Goal: Task Accomplishment & Management: Use online tool/utility

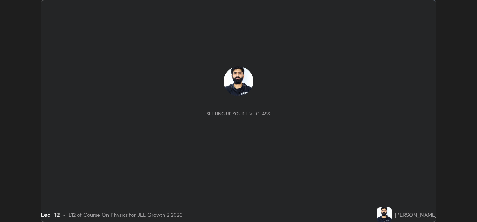
scroll to position [222, 476]
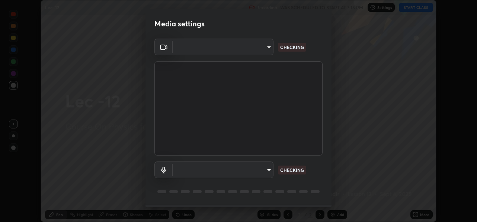
type input "78e73baf3d63bceb4c45423e3c658d9595c8caa1ee6d34b79bc6d5c79dc82097"
type input "default"
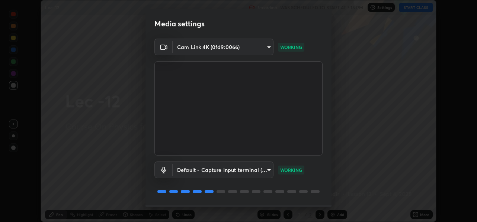
scroll to position [22, 0]
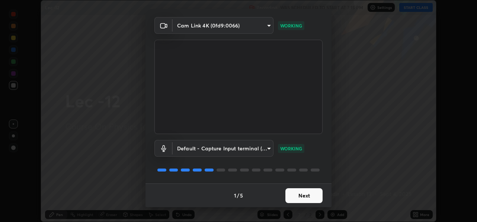
click at [295, 197] on button "Next" at bounding box center [303, 196] width 37 height 15
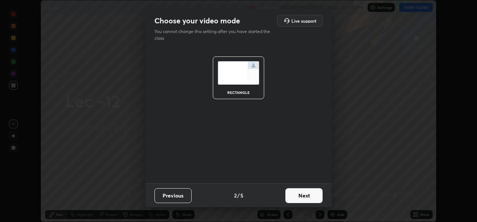
scroll to position [0, 0]
click at [302, 194] on button "Next" at bounding box center [303, 196] width 37 height 15
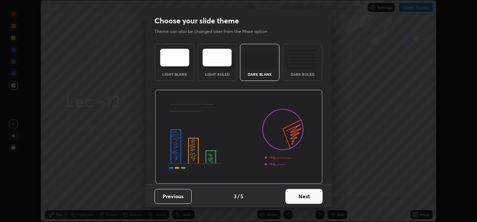
click at [301, 204] on button "Next" at bounding box center [303, 196] width 37 height 15
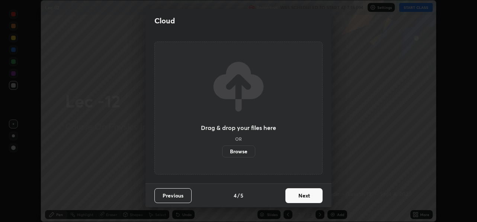
click at [297, 197] on button "Next" at bounding box center [303, 196] width 37 height 15
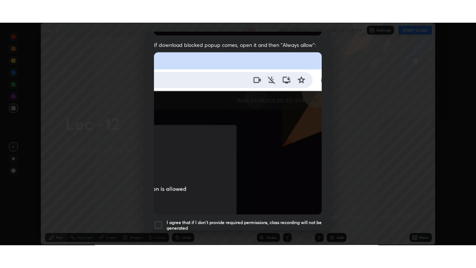
scroll to position [173, 0]
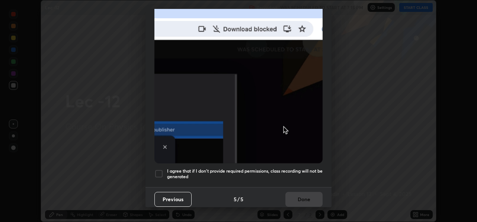
click at [158, 171] on div at bounding box center [158, 174] width 9 height 9
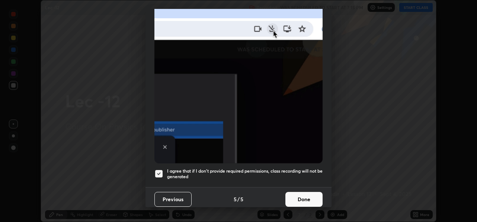
click at [302, 197] on button "Done" at bounding box center [303, 199] width 37 height 15
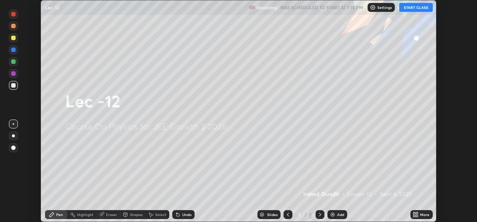
click at [418, 9] on button "START CLASS" at bounding box center [415, 7] width 33 height 9
click at [421, 215] on div "More" at bounding box center [424, 215] width 9 height 4
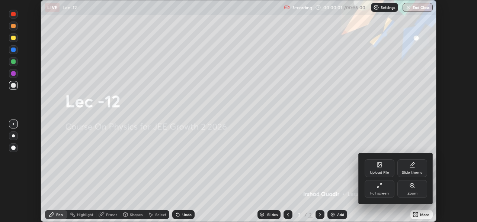
click at [416, 172] on div "Slide theme" at bounding box center [412, 173] width 21 height 4
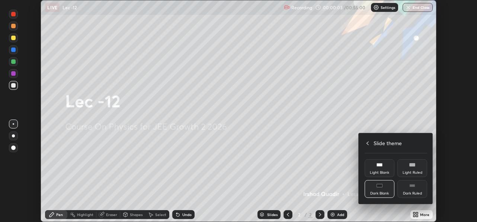
click at [413, 190] on div "Dark Ruled" at bounding box center [412, 189] width 30 height 18
click at [367, 144] on icon at bounding box center [367, 144] width 6 height 6
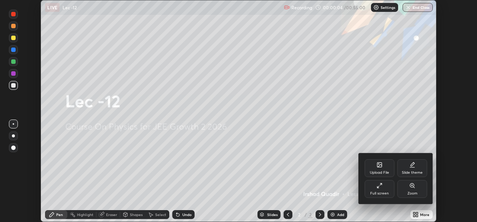
click at [380, 184] on icon at bounding box center [379, 186] width 6 height 6
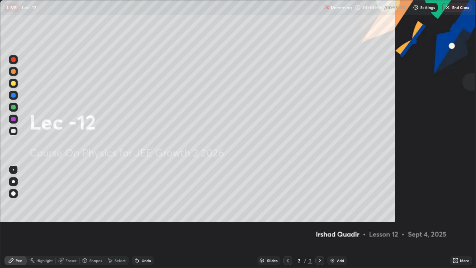
scroll to position [268, 476]
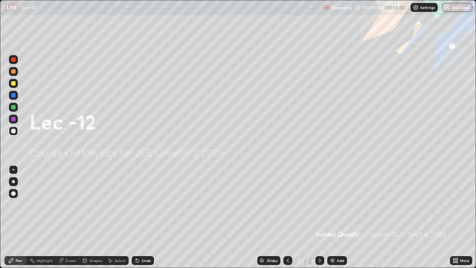
click at [333, 222] on img at bounding box center [332, 260] width 6 height 6
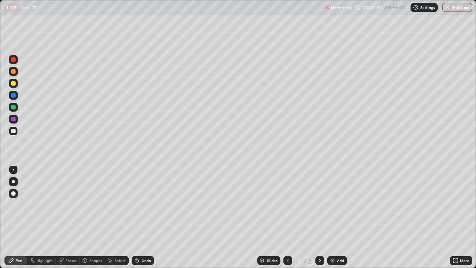
click at [16, 86] on div at bounding box center [13, 83] width 9 height 9
click at [91, 222] on div "Shapes" at bounding box center [95, 260] width 13 height 4
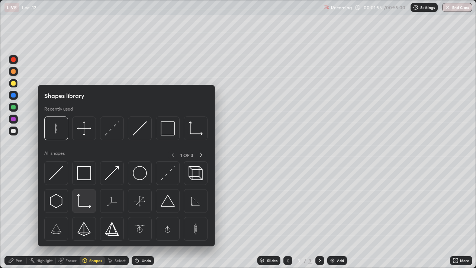
click at [78, 201] on img at bounding box center [84, 201] width 14 height 14
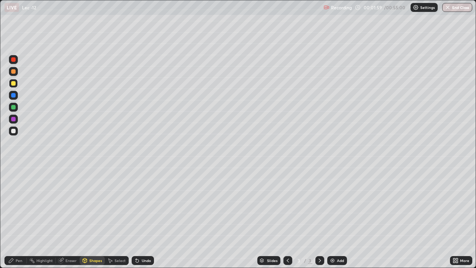
click at [18, 222] on div "Pen" at bounding box center [19, 260] width 7 height 4
click at [41, 222] on div "Highlight" at bounding box center [44, 260] width 16 height 4
click at [89, 222] on div "Shapes" at bounding box center [95, 260] width 13 height 4
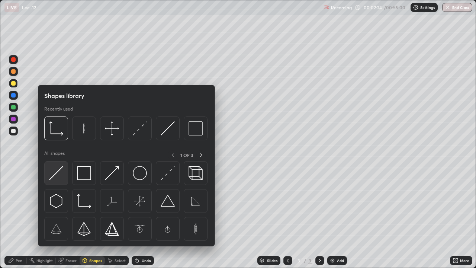
click at [54, 175] on img at bounding box center [56, 173] width 14 height 14
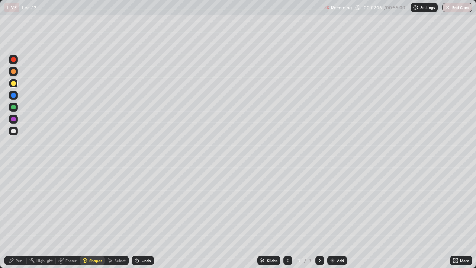
click at [86, 222] on icon at bounding box center [85, 260] width 4 height 4
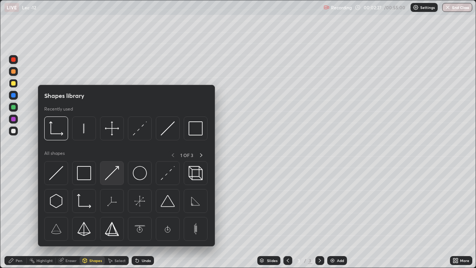
click at [107, 178] on img at bounding box center [112, 173] width 14 height 14
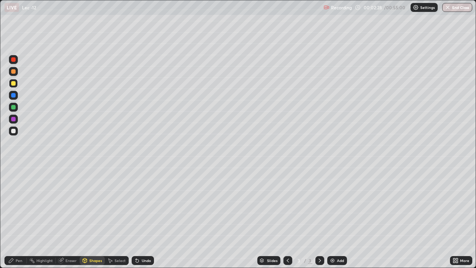
click at [15, 107] on div at bounding box center [13, 107] width 4 height 4
click at [14, 108] on div at bounding box center [13, 107] width 4 height 4
click at [142, 222] on div "Undo" at bounding box center [146, 260] width 9 height 4
click at [20, 222] on div "Pen" at bounding box center [19, 260] width 7 height 4
click at [12, 107] on div at bounding box center [13, 107] width 4 height 4
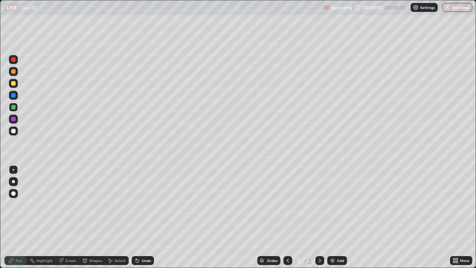
click at [92, 222] on div "Shapes" at bounding box center [92, 260] width 25 height 9
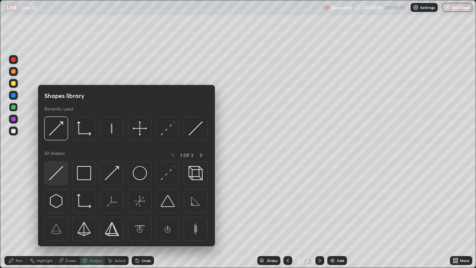
click at [58, 177] on img at bounding box center [56, 173] width 14 height 14
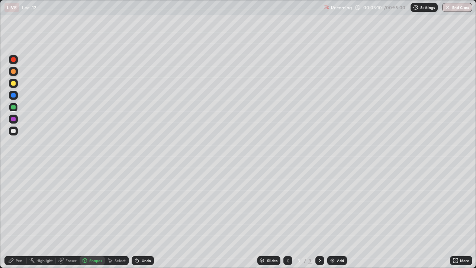
click at [21, 222] on div "Pen" at bounding box center [19, 260] width 7 height 4
click at [95, 222] on div "Shapes" at bounding box center [95, 260] width 13 height 4
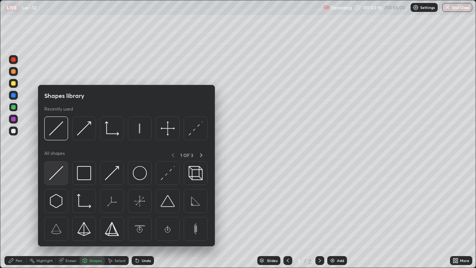
click at [55, 173] on img at bounding box center [56, 173] width 14 height 14
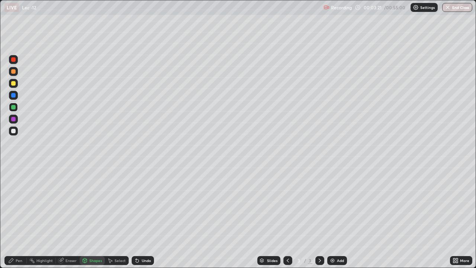
click at [85, 222] on div "Shapes" at bounding box center [92, 260] width 25 height 9
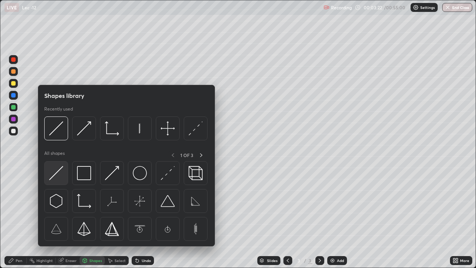
click at [56, 177] on img at bounding box center [56, 173] width 14 height 14
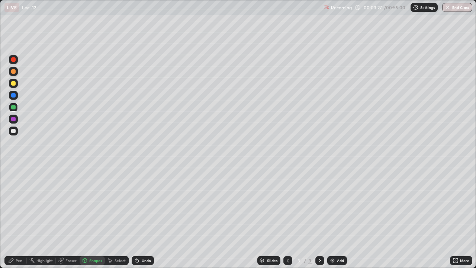
click at [20, 222] on div "Pen" at bounding box center [19, 260] width 7 height 4
click at [71, 222] on div "Eraser" at bounding box center [70, 260] width 11 height 4
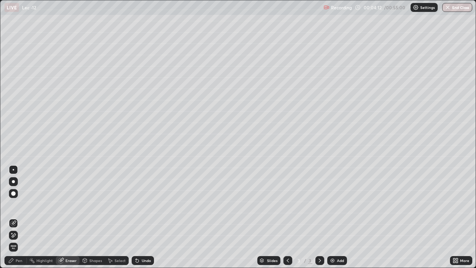
click at [19, 222] on div "Pen" at bounding box center [19, 260] width 7 height 4
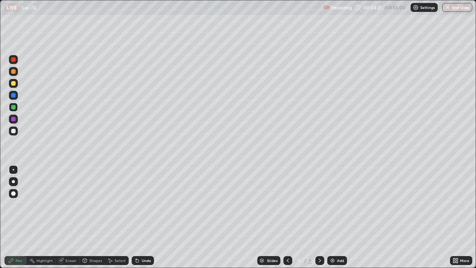
click at [96, 222] on div "Shapes" at bounding box center [95, 260] width 13 height 4
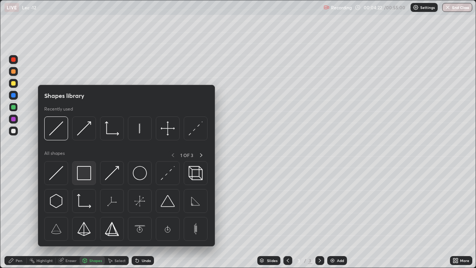
click at [80, 178] on img at bounding box center [84, 173] width 14 height 14
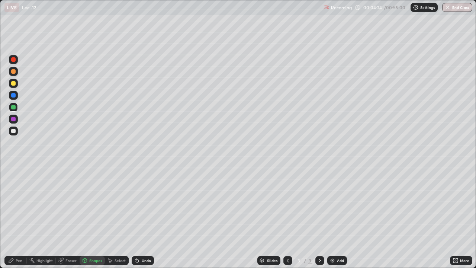
click at [15, 222] on div "Pen" at bounding box center [15, 260] width 22 height 9
click at [100, 222] on div "Shapes" at bounding box center [95, 260] width 13 height 4
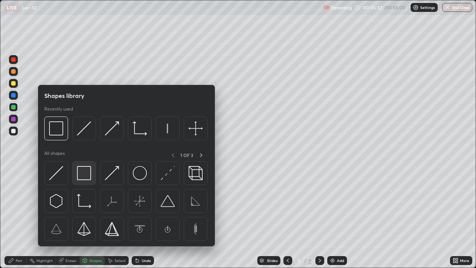
click at [84, 174] on img at bounding box center [84, 173] width 14 height 14
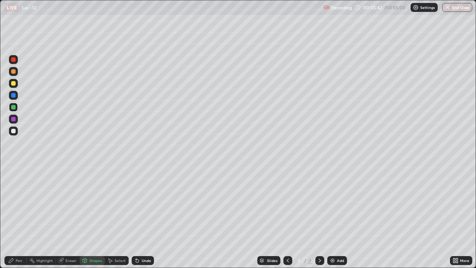
click at [18, 222] on div "Pen" at bounding box center [19, 260] width 7 height 4
click at [13, 119] on div at bounding box center [13, 119] width 4 height 4
click at [16, 155] on div "Erase all" at bounding box center [13, 134] width 18 height 238
click at [16, 151] on div "Erase all" at bounding box center [13, 134] width 18 height 238
click at [71, 222] on div "Eraser" at bounding box center [70, 260] width 11 height 4
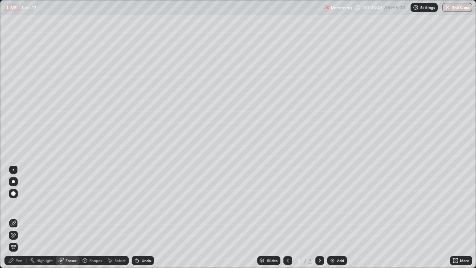
click at [96, 222] on div "Shapes" at bounding box center [95, 260] width 13 height 4
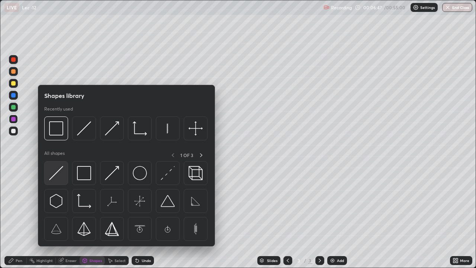
click at [59, 171] on img at bounding box center [56, 173] width 14 height 14
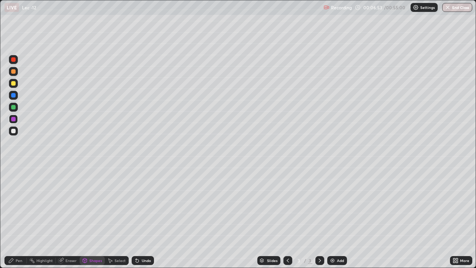
click at [19, 222] on div "Pen" at bounding box center [19, 260] width 7 height 4
click at [88, 222] on div "Shapes" at bounding box center [92, 260] width 25 height 9
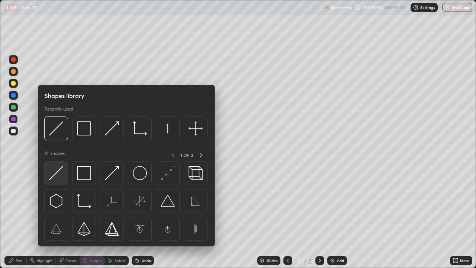
click at [60, 174] on img at bounding box center [56, 173] width 14 height 14
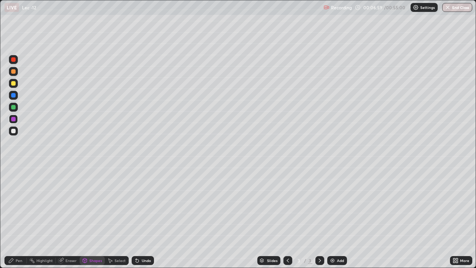
click at [17, 222] on div "Pen" at bounding box center [19, 260] width 7 height 4
click at [15, 106] on div at bounding box center [13, 107] width 4 height 4
click at [71, 222] on div "Eraser" at bounding box center [70, 260] width 11 height 4
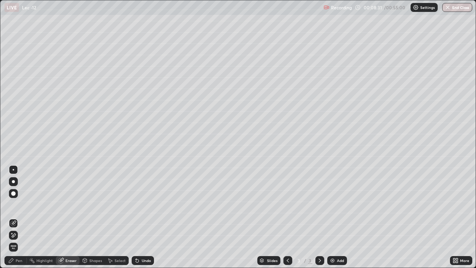
click at [19, 222] on div "Pen" at bounding box center [19, 260] width 7 height 4
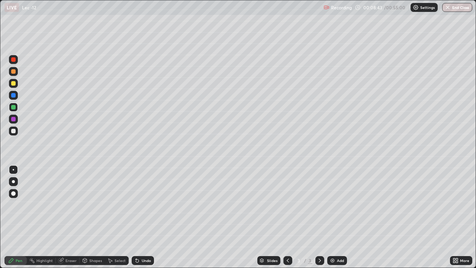
click at [68, 222] on div "Eraser" at bounding box center [68, 260] width 24 height 9
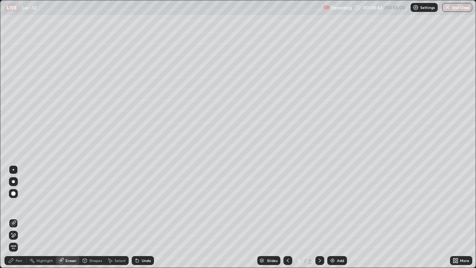
click at [69, 222] on div "Eraser" at bounding box center [68, 260] width 24 height 9
click at [71, 222] on div "Eraser" at bounding box center [70, 260] width 11 height 4
click at [91, 222] on div "Shapes" at bounding box center [95, 260] width 13 height 4
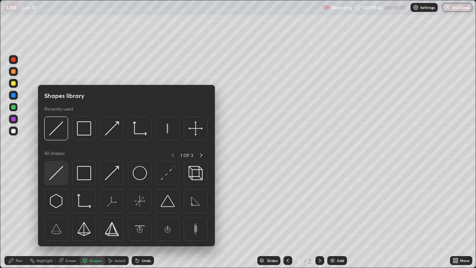
click at [55, 173] on img at bounding box center [56, 173] width 14 height 14
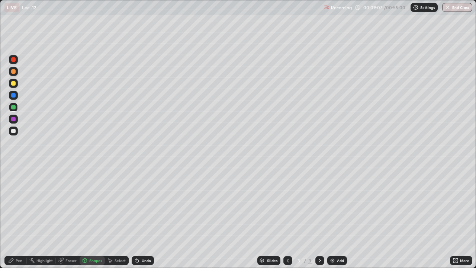
click at [143, 222] on div "Undo" at bounding box center [143, 260] width 22 height 9
click at [144, 222] on div "Undo" at bounding box center [143, 260] width 22 height 9
click at [145, 222] on div "Undo" at bounding box center [146, 260] width 9 height 4
click at [18, 222] on div "Pen" at bounding box center [15, 260] width 22 height 9
click at [74, 222] on div "Eraser" at bounding box center [68, 260] width 24 height 9
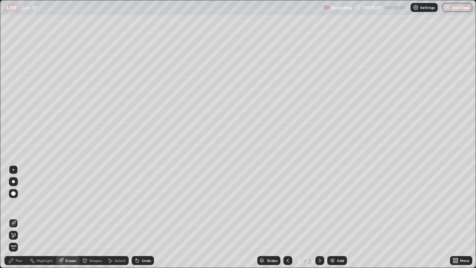
click at [18, 222] on div "Pen" at bounding box center [19, 260] width 7 height 4
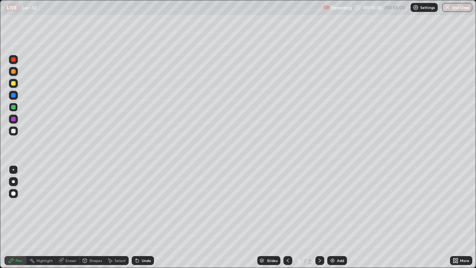
click at [122, 222] on div "Select" at bounding box center [120, 260] width 11 height 4
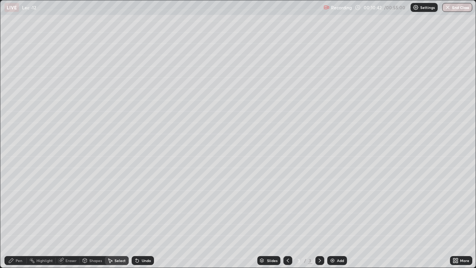
click at [115, 222] on div "Select" at bounding box center [120, 260] width 11 height 4
click at [116, 222] on div "Select" at bounding box center [120, 260] width 11 height 4
click at [117, 222] on div "Select" at bounding box center [120, 260] width 11 height 4
click at [113, 222] on div "Select" at bounding box center [117, 260] width 24 height 9
click at [117, 222] on div "Select" at bounding box center [120, 260] width 11 height 4
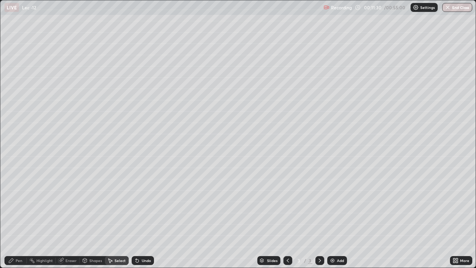
click at [95, 222] on div "Shapes" at bounding box center [95, 260] width 13 height 4
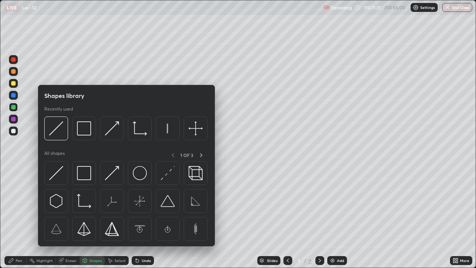
click at [115, 222] on div "Select" at bounding box center [120, 260] width 11 height 4
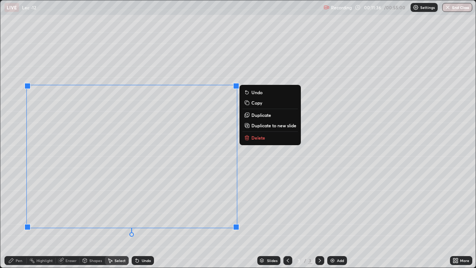
click at [254, 104] on p "Copy" at bounding box center [256, 103] width 11 height 6
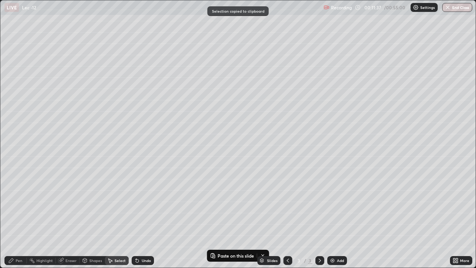
click at [337, 222] on div "Add" at bounding box center [340, 260] width 7 height 4
click at [287, 222] on icon at bounding box center [288, 260] width 6 height 6
click at [341, 222] on div "Add" at bounding box center [340, 260] width 7 height 4
click at [95, 130] on div "0 ° Undo Copy Paste here Duplicate Duplicate to new slide Delete" at bounding box center [237, 133] width 475 height 267
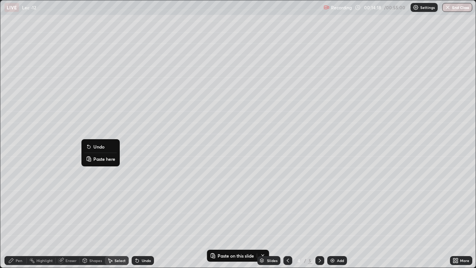
click at [105, 156] on p "Paste here" at bounding box center [104, 159] width 22 height 6
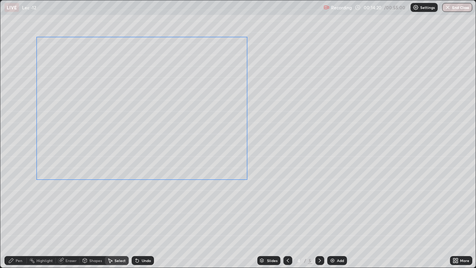
click at [90, 194] on div "0 ° Undo Copy Paste here Duplicate Duplicate to new slide Delete" at bounding box center [237, 133] width 475 height 267
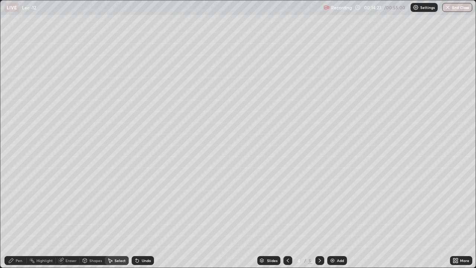
click at [19, 222] on div "Pen" at bounding box center [15, 260] width 22 height 9
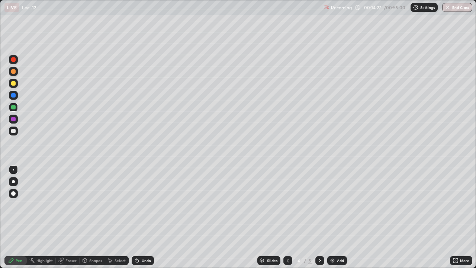
click at [93, 222] on div "Shapes" at bounding box center [95, 260] width 13 height 4
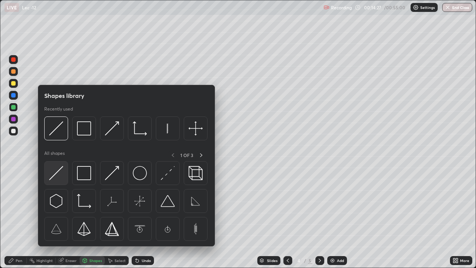
click at [57, 177] on img at bounding box center [56, 173] width 14 height 14
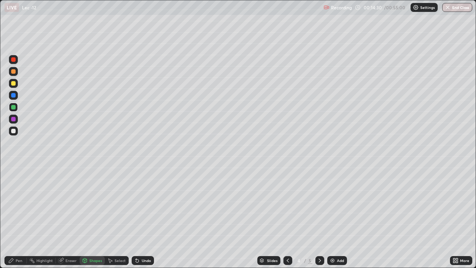
click at [21, 222] on div "Pen" at bounding box center [15, 260] width 22 height 9
click at [43, 222] on div "Highlight" at bounding box center [44, 260] width 16 height 4
click at [19, 222] on div "Pen" at bounding box center [19, 260] width 7 height 4
click at [14, 59] on div at bounding box center [13, 59] width 4 height 4
click at [72, 222] on div "Eraser" at bounding box center [70, 260] width 11 height 4
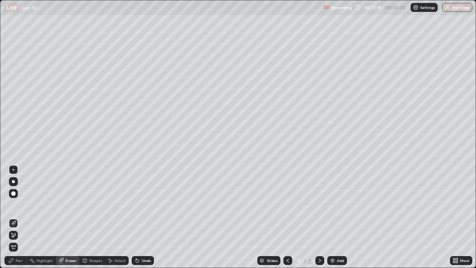
click at [21, 222] on div "Pen" at bounding box center [19, 260] width 7 height 4
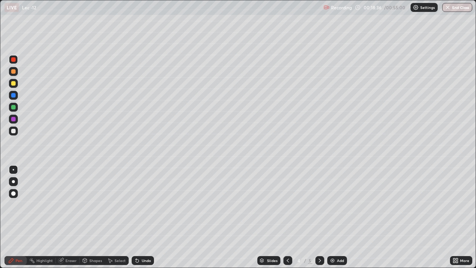
click at [97, 222] on div "Shapes" at bounding box center [95, 260] width 13 height 4
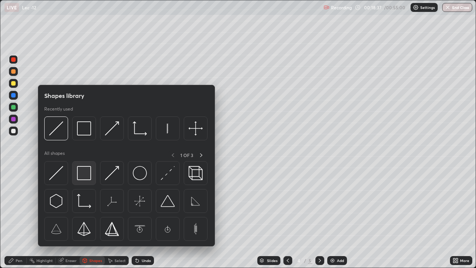
click at [83, 177] on img at bounding box center [84, 173] width 14 height 14
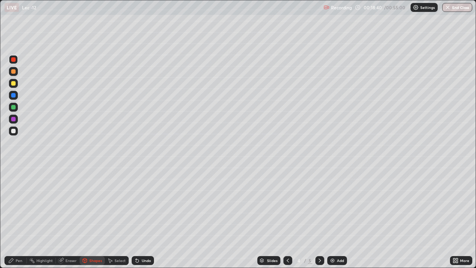
click at [15, 222] on div "Pen" at bounding box center [15, 260] width 22 height 9
click at [116, 222] on div "Select" at bounding box center [120, 260] width 11 height 4
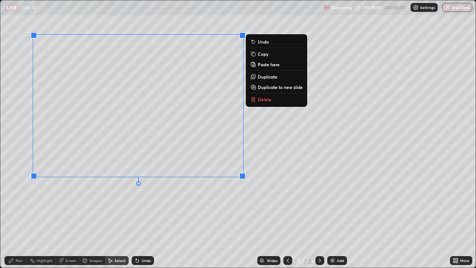
click at [262, 54] on p "Copy" at bounding box center [263, 54] width 11 height 6
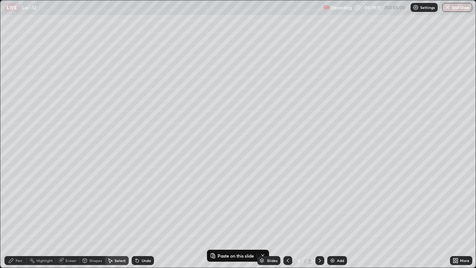
click at [21, 222] on div "Pen" at bounding box center [19, 260] width 7 height 4
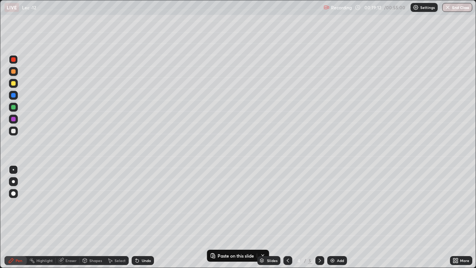
click at [15, 83] on div at bounding box center [13, 83] width 4 height 4
click at [12, 119] on div at bounding box center [13, 119] width 4 height 4
click at [339, 222] on div "Add" at bounding box center [340, 260] width 7 height 4
click at [233, 222] on div "Slides 5 / 6 Add" at bounding box center [302, 260] width 296 height 15
click at [227, 222] on div "Slides 5 / 6 Add" at bounding box center [302, 260] width 296 height 15
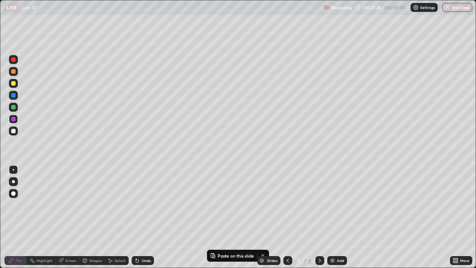
click at [286, 222] on icon at bounding box center [288, 260] width 6 height 6
click at [142, 222] on div "Undo" at bounding box center [146, 260] width 9 height 4
click at [112, 222] on icon at bounding box center [110, 260] width 6 height 6
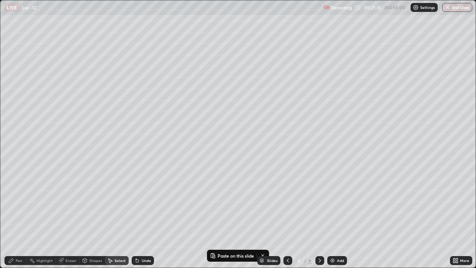
click at [203, 212] on div "0 ° Undo Copy Paste here Duplicate Duplicate to new slide Delete" at bounding box center [237, 133] width 475 height 267
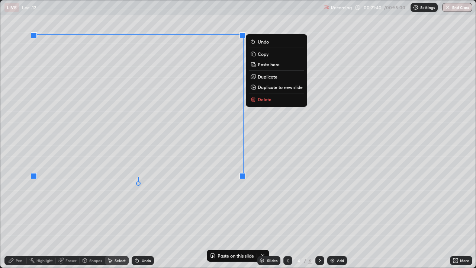
click at [264, 54] on p "Copy" at bounding box center [263, 54] width 11 height 6
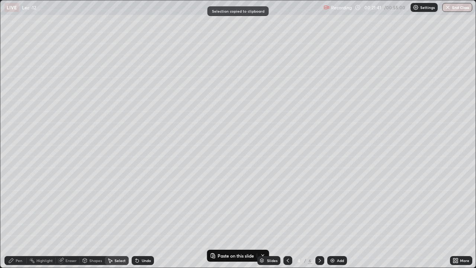
click at [334, 222] on img at bounding box center [332, 260] width 6 height 6
click at [129, 107] on div "0 ° Undo Copy Paste here Duplicate Duplicate to new slide Delete" at bounding box center [237, 133] width 475 height 267
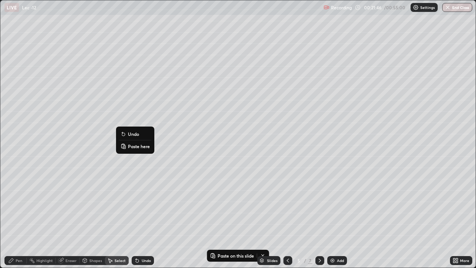
click at [136, 146] on p "Paste here" at bounding box center [139, 146] width 22 height 6
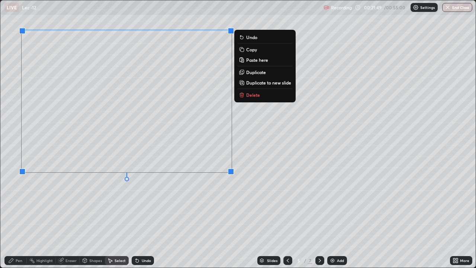
click at [84, 191] on div "0 ° Undo Copy Paste here Duplicate Duplicate to new slide Delete" at bounding box center [237, 133] width 475 height 267
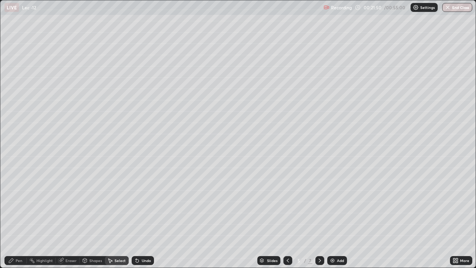
click at [19, 222] on div "Pen" at bounding box center [15, 260] width 22 height 9
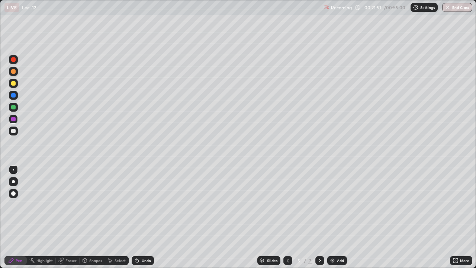
click at [91, 222] on div "Shapes" at bounding box center [95, 260] width 13 height 4
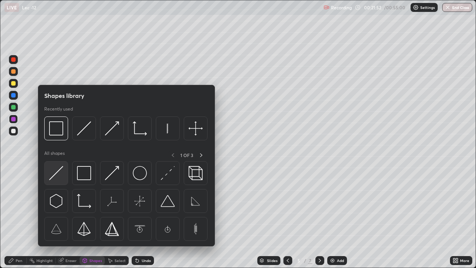
click at [56, 178] on img at bounding box center [56, 173] width 14 height 14
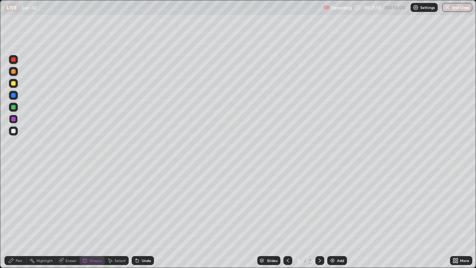
click at [23, 222] on div "Pen" at bounding box center [15, 260] width 22 height 9
click at [13, 107] on div at bounding box center [13, 107] width 4 height 4
click at [68, 222] on div "Eraser" at bounding box center [70, 260] width 11 height 4
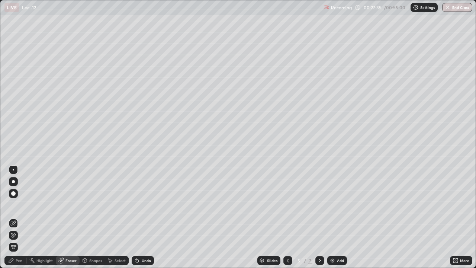
click at [19, 222] on div "Pen" at bounding box center [19, 260] width 7 height 4
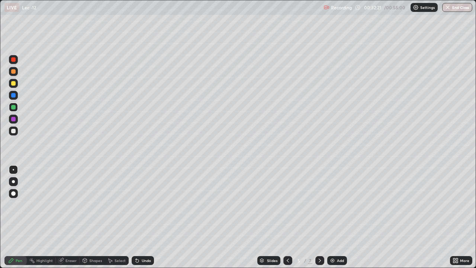
click at [116, 222] on div "Select" at bounding box center [120, 260] width 11 height 4
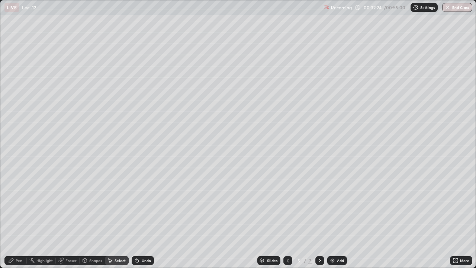
click at [95, 222] on div "Shapes" at bounding box center [95, 260] width 13 height 4
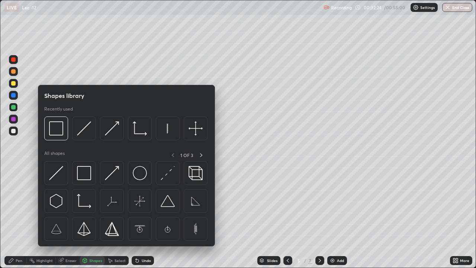
click at [116, 222] on div "Select" at bounding box center [120, 260] width 11 height 4
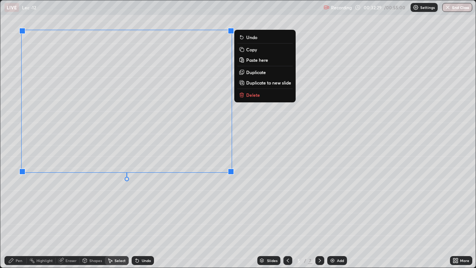
click at [253, 48] on p "Copy" at bounding box center [251, 49] width 11 height 6
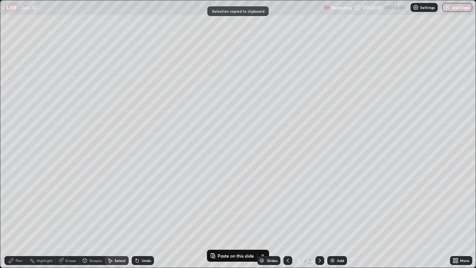
click at [338, 222] on div "Add" at bounding box center [340, 260] width 7 height 4
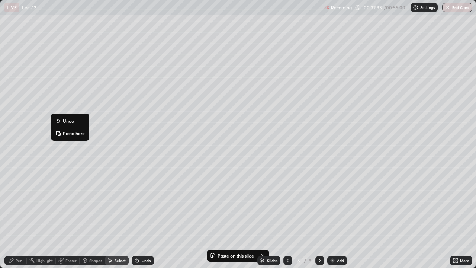
click at [68, 132] on p "Paste here" at bounding box center [74, 133] width 22 height 6
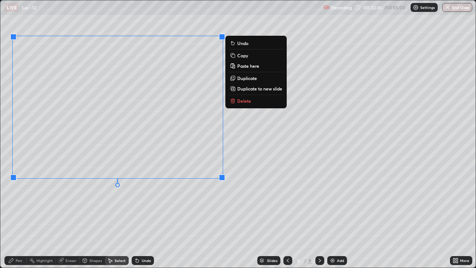
click at [119, 206] on div "0 ° Undo Copy Paste here Duplicate Duplicate to new slide Delete" at bounding box center [237, 133] width 475 height 267
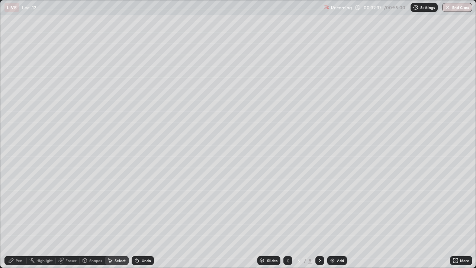
click at [19, 222] on div "Pen" at bounding box center [19, 260] width 7 height 4
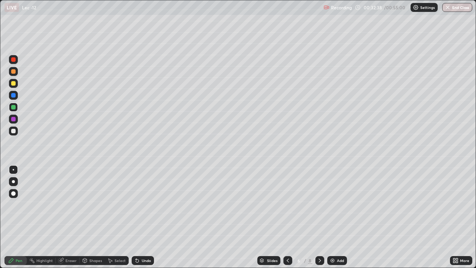
click at [12, 107] on div at bounding box center [13, 107] width 4 height 4
click at [13, 60] on div at bounding box center [13, 59] width 4 height 4
click at [73, 222] on div "Eraser" at bounding box center [70, 260] width 11 height 4
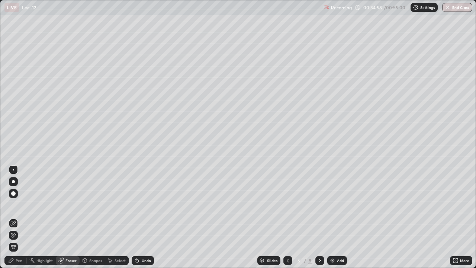
click at [22, 222] on div "Pen" at bounding box center [15, 260] width 22 height 9
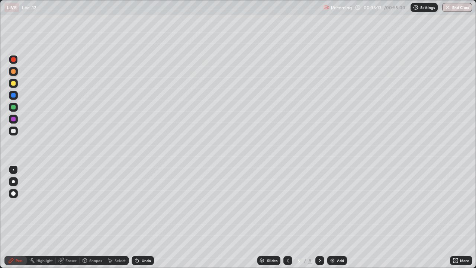
click at [95, 222] on div "Shapes" at bounding box center [95, 260] width 13 height 4
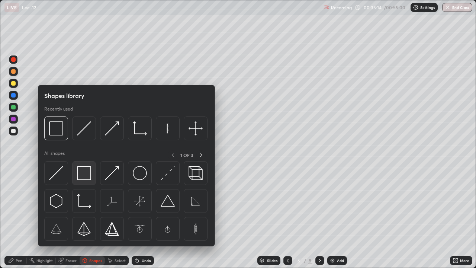
click at [79, 174] on img at bounding box center [84, 173] width 14 height 14
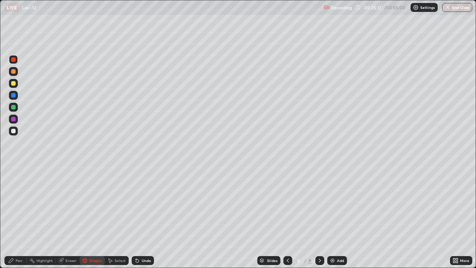
click at [17, 222] on div "Pen" at bounding box center [19, 260] width 7 height 4
click at [95, 222] on div "Shapes" at bounding box center [95, 260] width 13 height 4
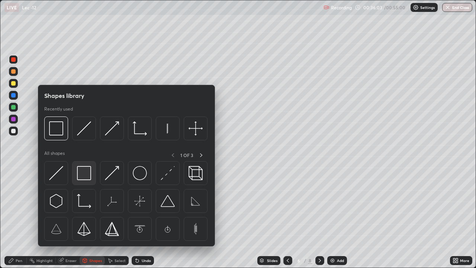
click at [82, 171] on img at bounding box center [84, 173] width 14 height 14
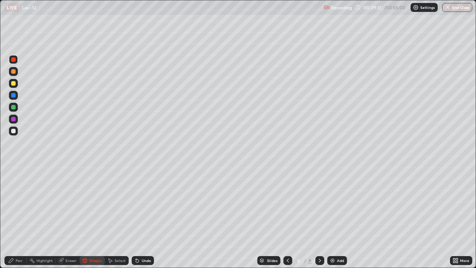
click at [330, 222] on img at bounding box center [332, 260] width 6 height 6
click at [114, 222] on div "Select" at bounding box center [117, 260] width 24 height 9
click at [117, 222] on div "Select" at bounding box center [117, 260] width 24 height 9
click at [19, 222] on div "Pen" at bounding box center [19, 260] width 7 height 4
click at [92, 222] on div "Shapes" at bounding box center [95, 260] width 13 height 4
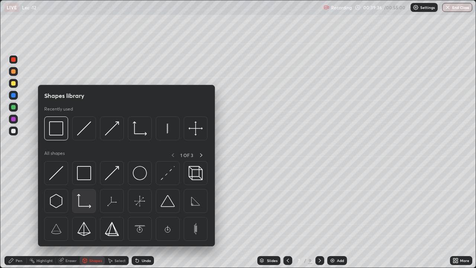
click at [81, 200] on img at bounding box center [84, 201] width 14 height 14
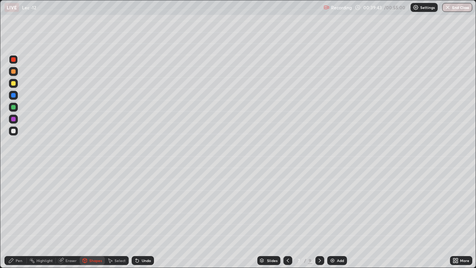
click at [93, 222] on div "Shapes" at bounding box center [95, 260] width 13 height 4
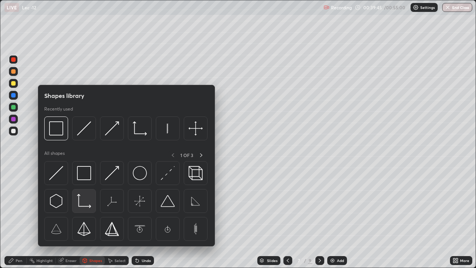
click at [79, 202] on img at bounding box center [84, 201] width 14 height 14
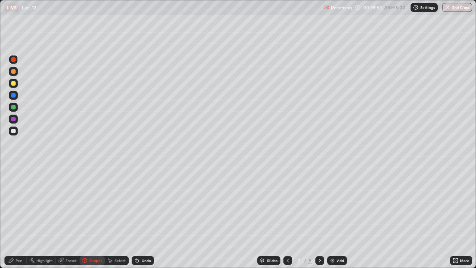
click at [68, 222] on div "Eraser" at bounding box center [68, 260] width 24 height 9
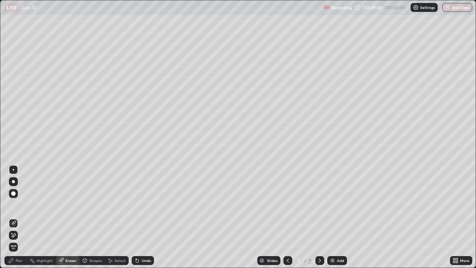
click at [115, 222] on div "Select" at bounding box center [120, 260] width 11 height 4
click at [93, 222] on div "Shapes" at bounding box center [95, 260] width 13 height 4
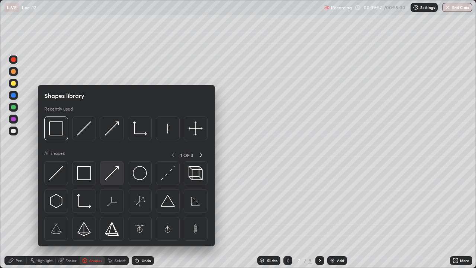
click at [107, 177] on img at bounding box center [112, 173] width 14 height 14
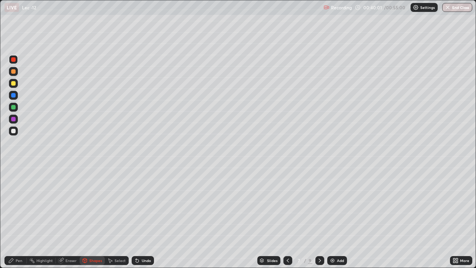
click at [17, 222] on div "Pen" at bounding box center [19, 260] width 7 height 4
click at [70, 222] on div "Eraser" at bounding box center [70, 260] width 11 height 4
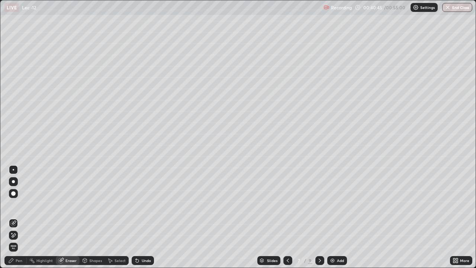
click at [21, 222] on div "Pen" at bounding box center [19, 260] width 7 height 4
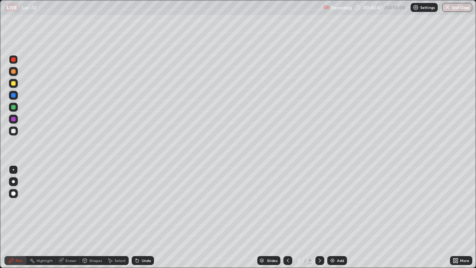
click at [64, 222] on div "Eraser" at bounding box center [68, 260] width 24 height 9
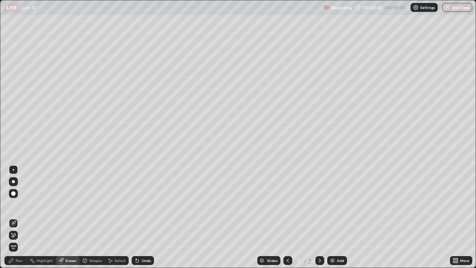
click at [20, 222] on div "Pen" at bounding box center [19, 260] width 7 height 4
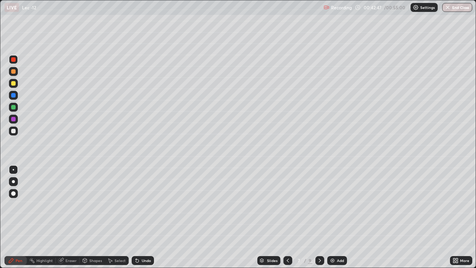
click at [90, 222] on div "Shapes" at bounding box center [95, 260] width 13 height 4
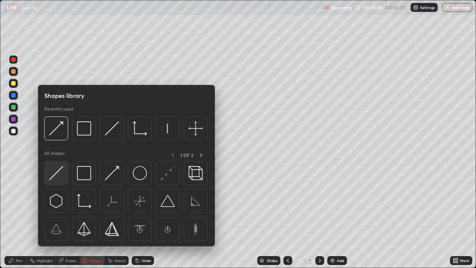
click at [53, 174] on img at bounding box center [56, 173] width 14 height 14
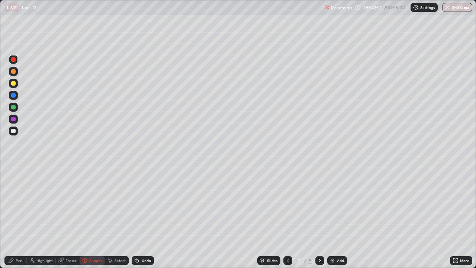
click at [12, 106] on div at bounding box center [13, 107] width 4 height 4
click at [148, 222] on div "Undo" at bounding box center [146, 260] width 9 height 4
click at [19, 222] on div "Pen" at bounding box center [19, 260] width 7 height 4
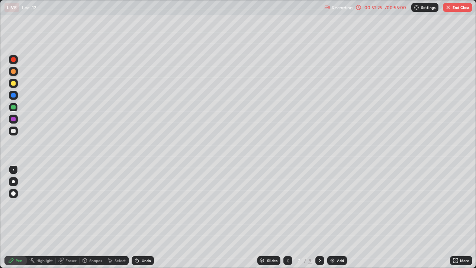
click at [460, 11] on button "End Class" at bounding box center [457, 7] width 29 height 9
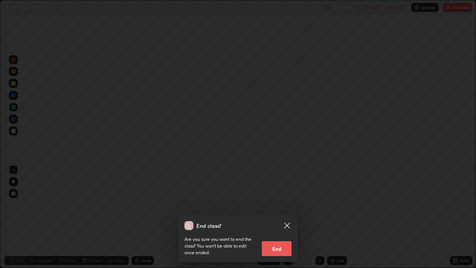
click at [287, 222] on button "End" at bounding box center [277, 248] width 30 height 15
